Goal: Book appointment/travel/reservation

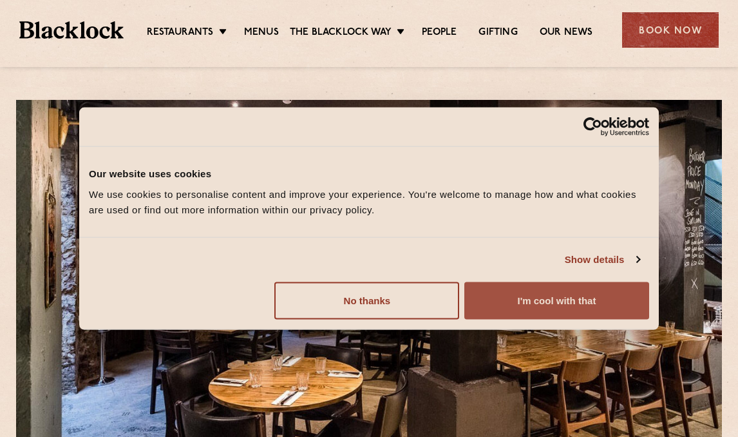
click at [470, 300] on button "I'm cool with that" at bounding box center [557, 300] width 185 height 37
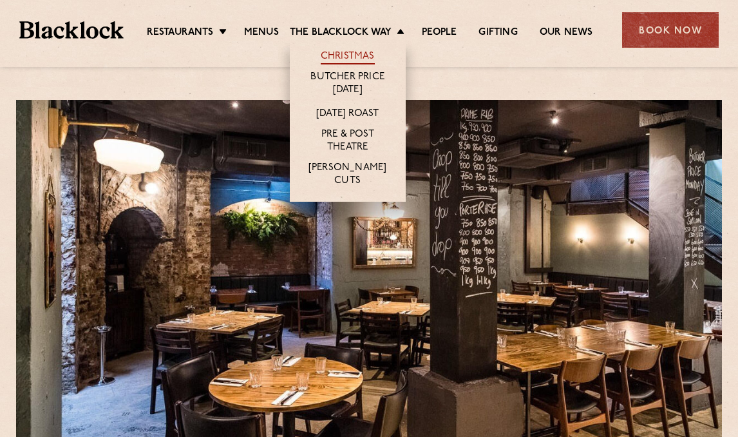
click at [354, 53] on link "Christmas" at bounding box center [348, 57] width 54 height 14
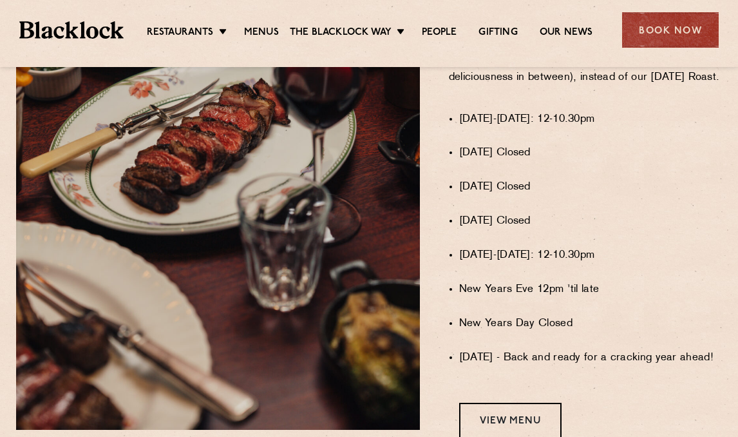
scroll to position [1031, 0]
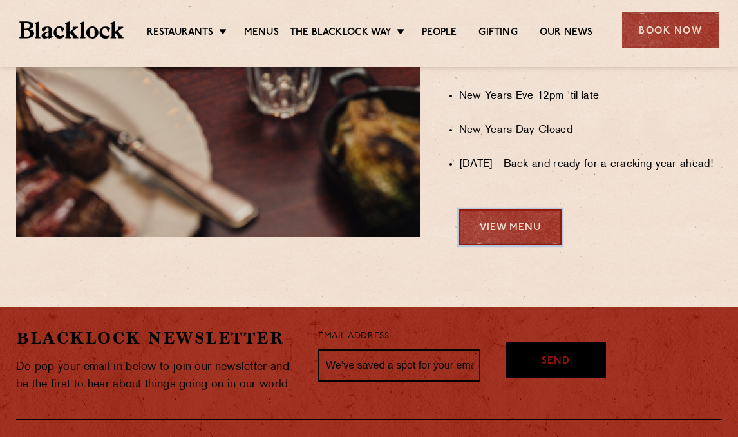
click at [519, 238] on link "View Menu" at bounding box center [510, 226] width 102 height 35
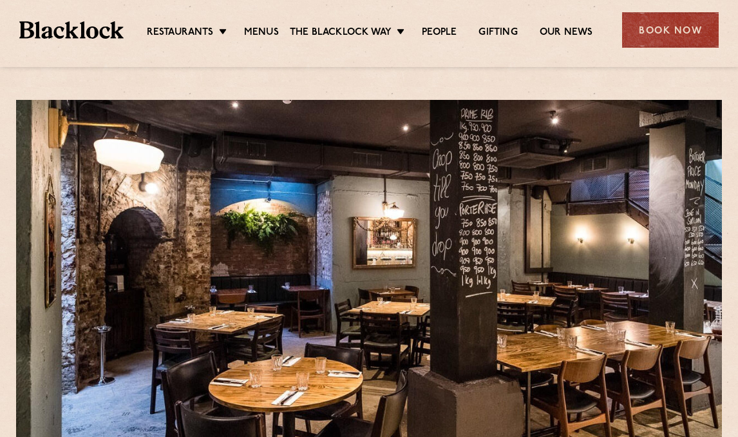
scroll to position [258, 0]
